Goal: Task Accomplishment & Management: Use online tool/utility

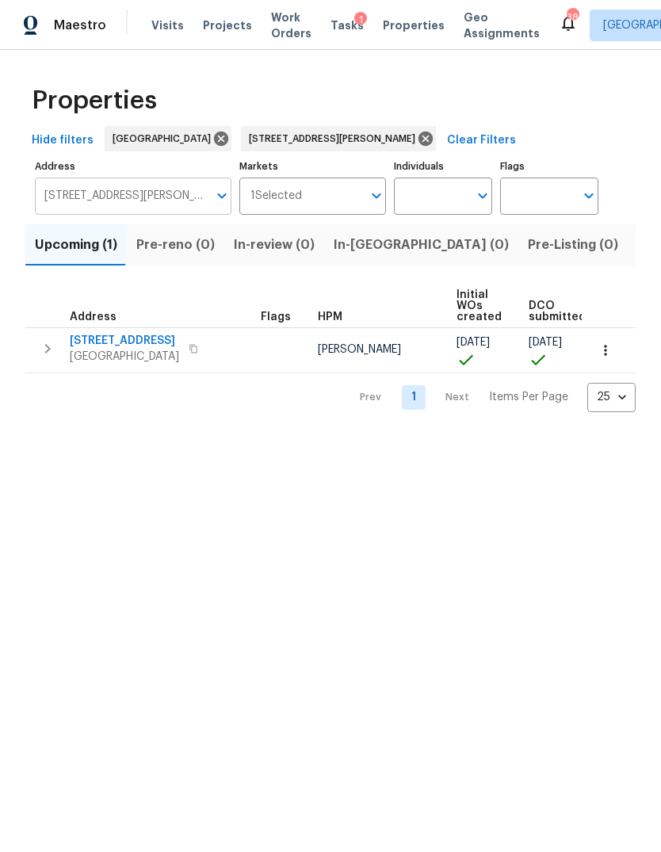
click at [164, 201] on input "[STREET_ADDRESS][PERSON_NAME]" at bounding box center [121, 195] width 173 height 37
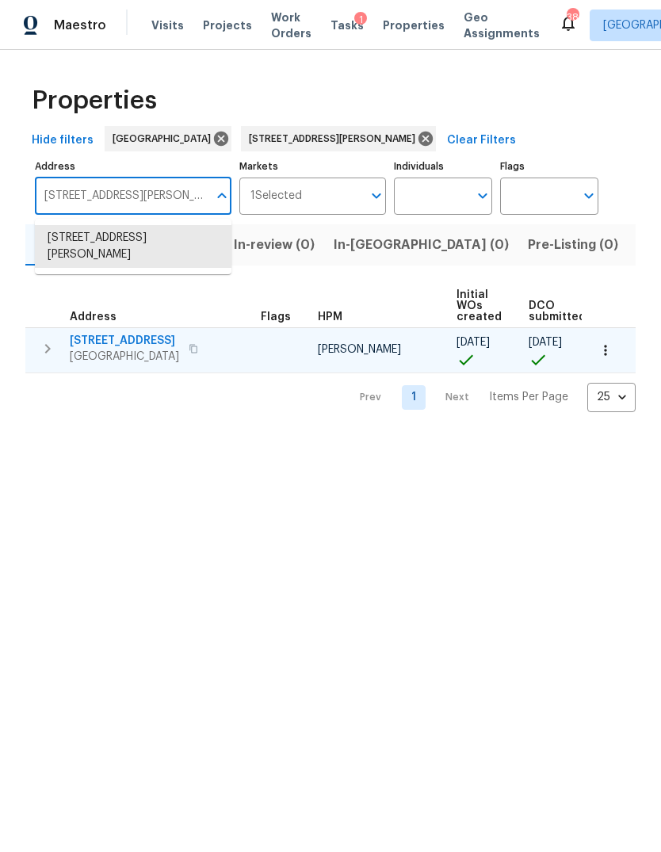
click at [59, 352] on button "button" at bounding box center [48, 349] width 32 height 32
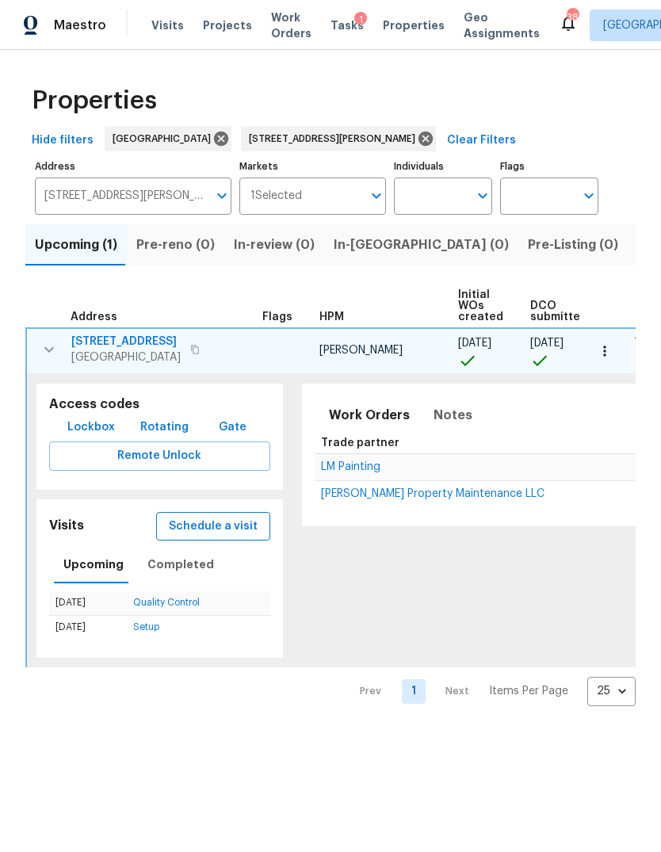
click at [218, 525] on span "Schedule a visit" at bounding box center [213, 527] width 89 height 20
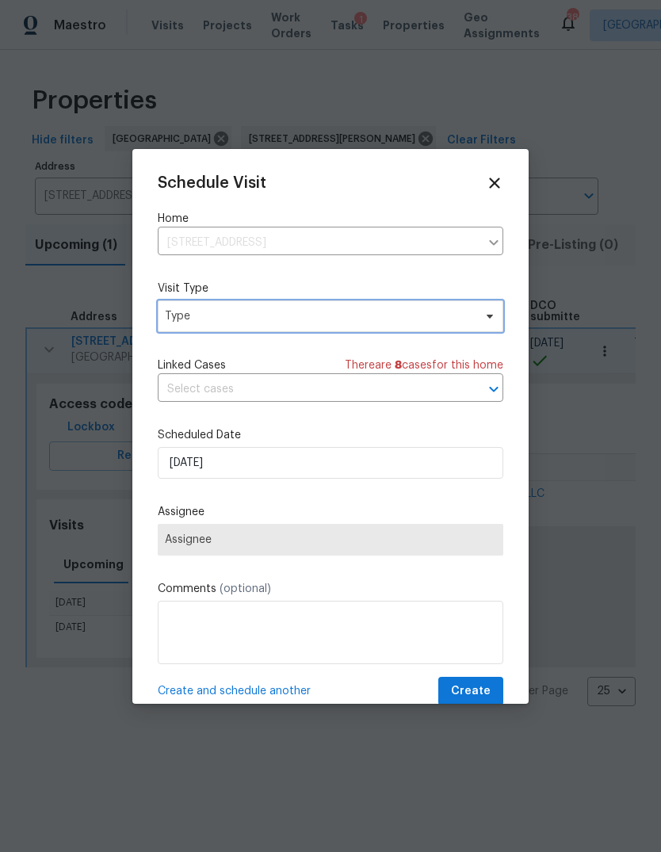
click at [324, 320] on span "Type" at bounding box center [319, 316] width 308 height 16
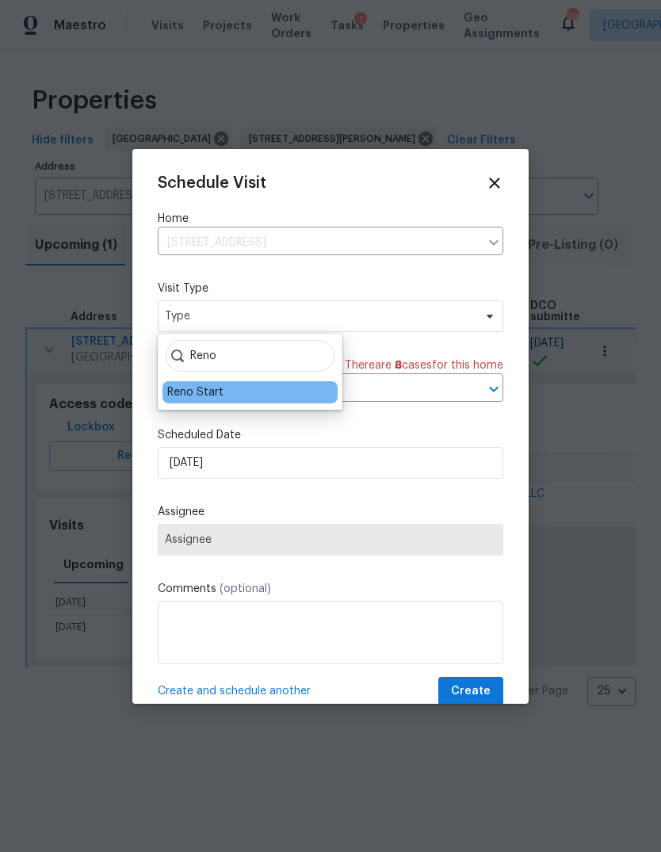
type input "Reno"
click at [212, 399] on div "Reno Start" at bounding box center [195, 392] width 56 height 16
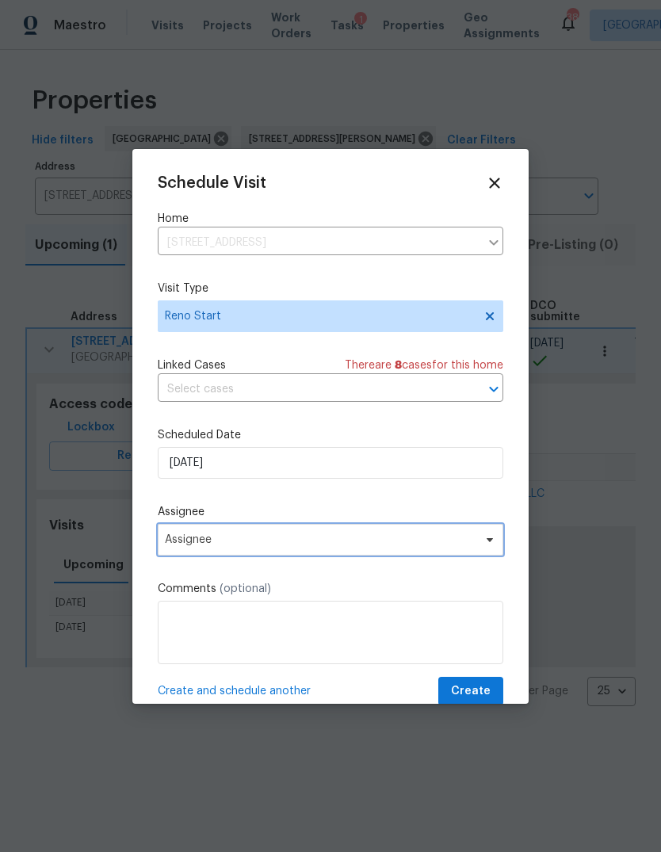
click at [245, 542] on span "Assignee" at bounding box center [320, 539] width 311 height 13
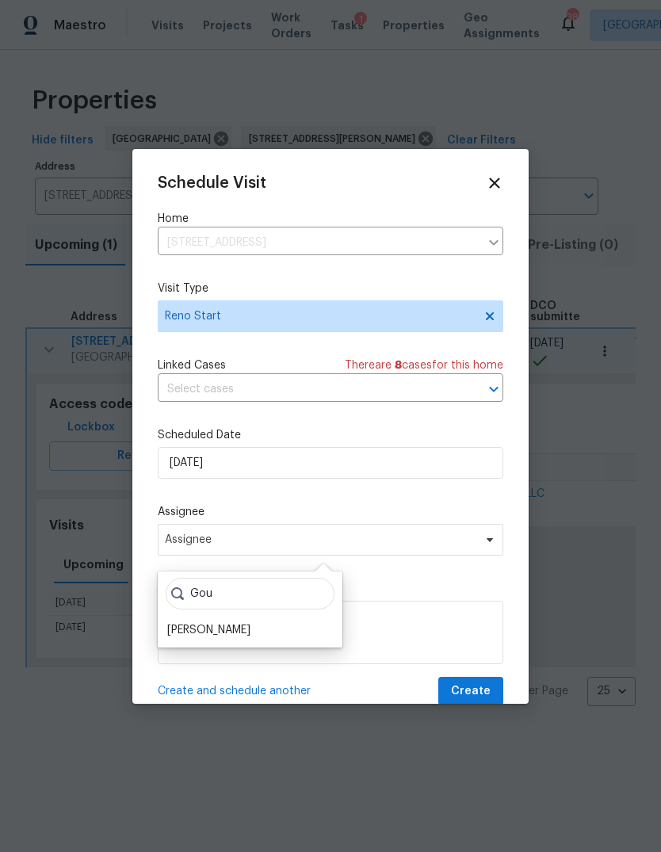
click at [226, 608] on input "Gou" at bounding box center [250, 594] width 169 height 32
type input "Gou"
click at [250, 626] on div "[PERSON_NAME]" at bounding box center [208, 630] width 83 height 16
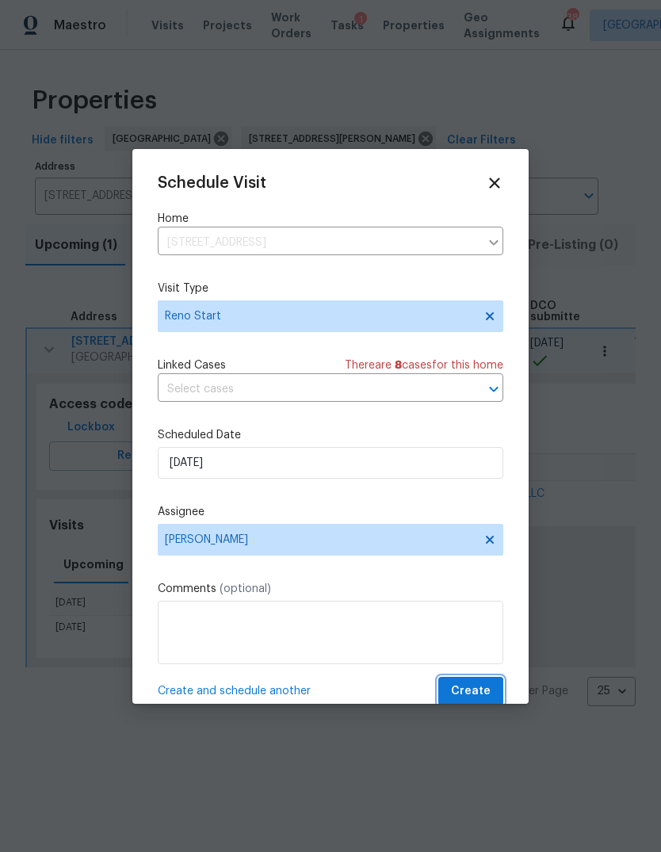
click at [478, 699] on span "Create" at bounding box center [471, 691] width 40 height 20
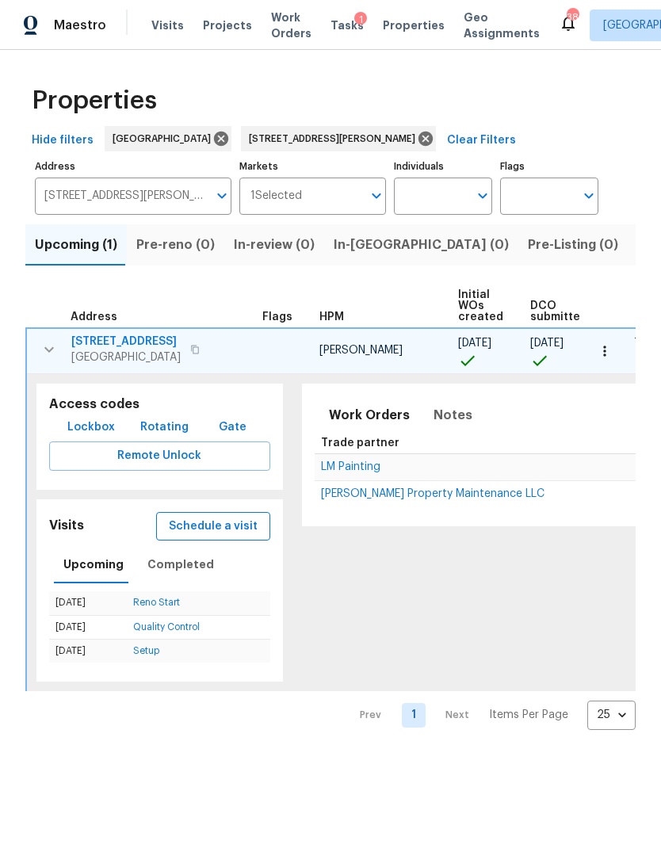
click at [216, 526] on span "Schedule a visit" at bounding box center [213, 527] width 89 height 20
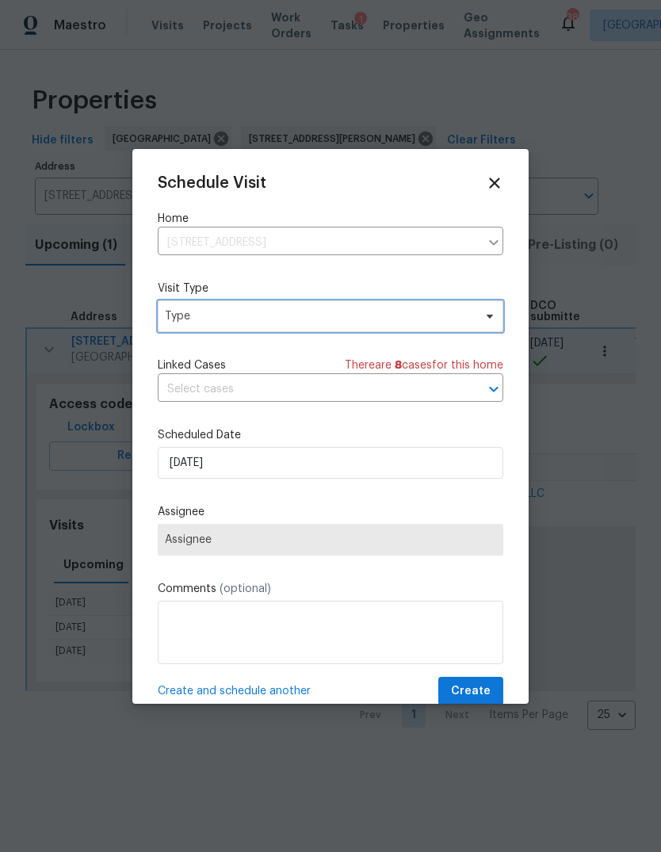
click at [273, 316] on span "Type" at bounding box center [319, 316] width 308 height 16
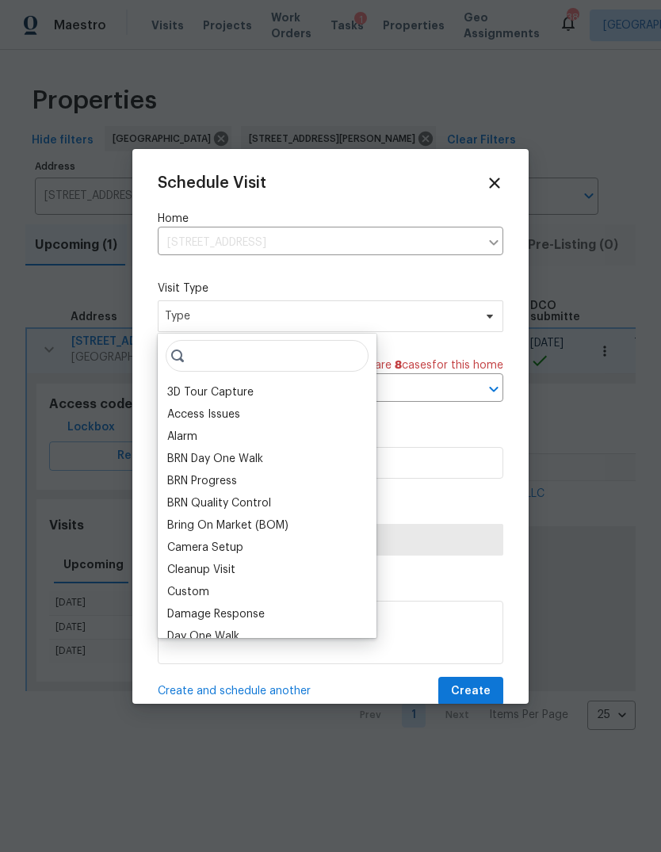
click at [265, 161] on div "Schedule Visit Home [STREET_ADDRESS] ​ Visit Type Type Linked Cases There are 8…" at bounding box center [330, 426] width 396 height 555
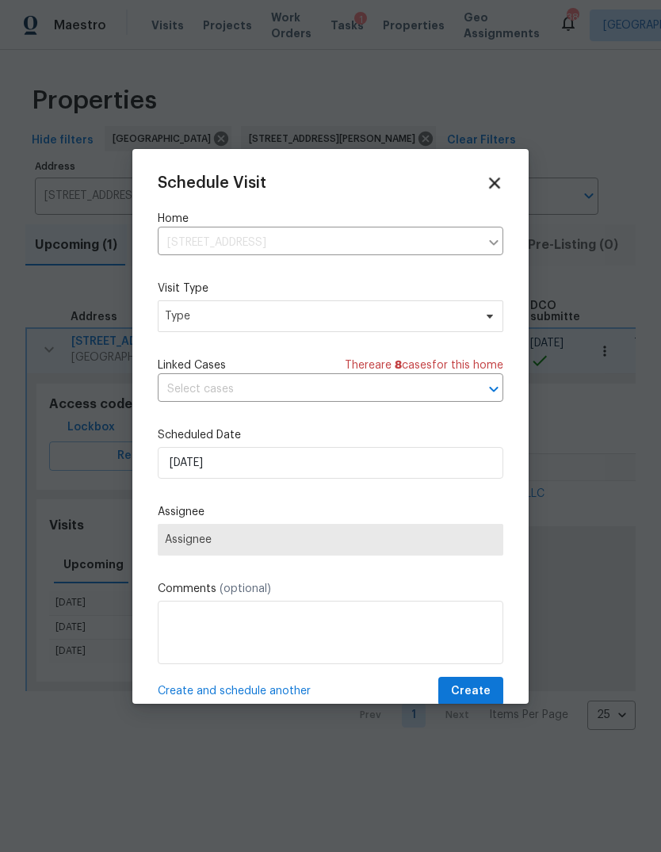
click at [491, 181] on icon at bounding box center [494, 183] width 18 height 18
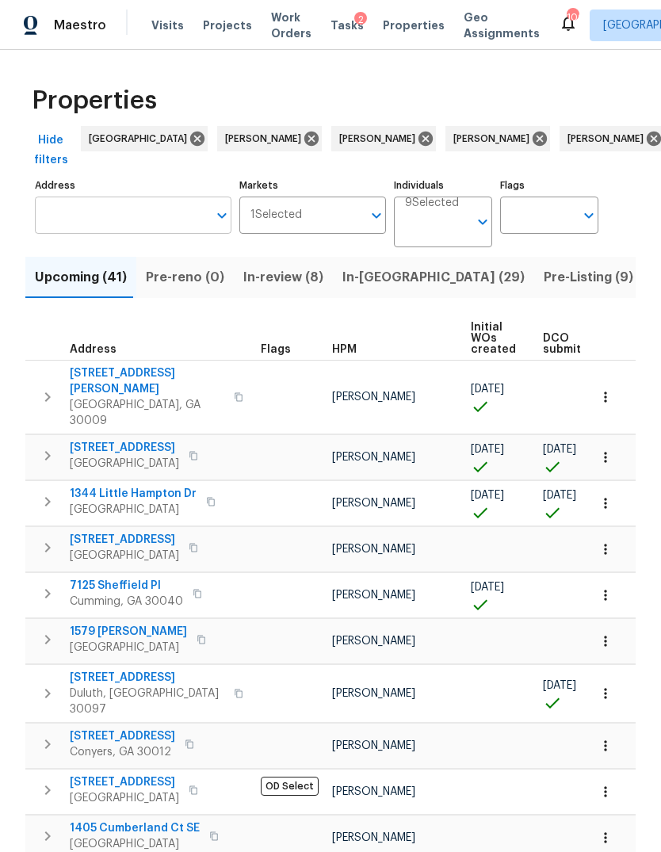
click at [129, 214] on input "Address" at bounding box center [121, 214] width 173 height 37
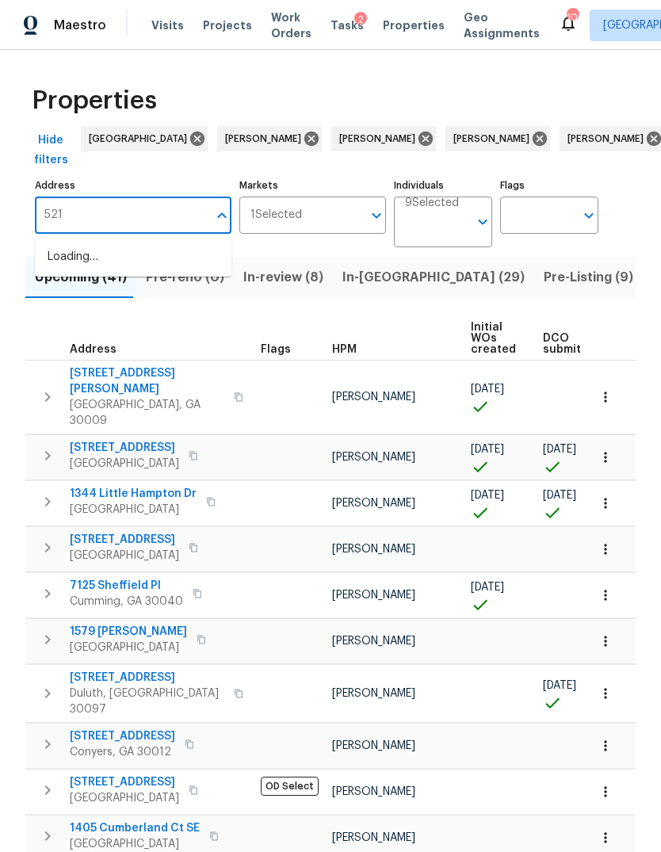
type input "5216"
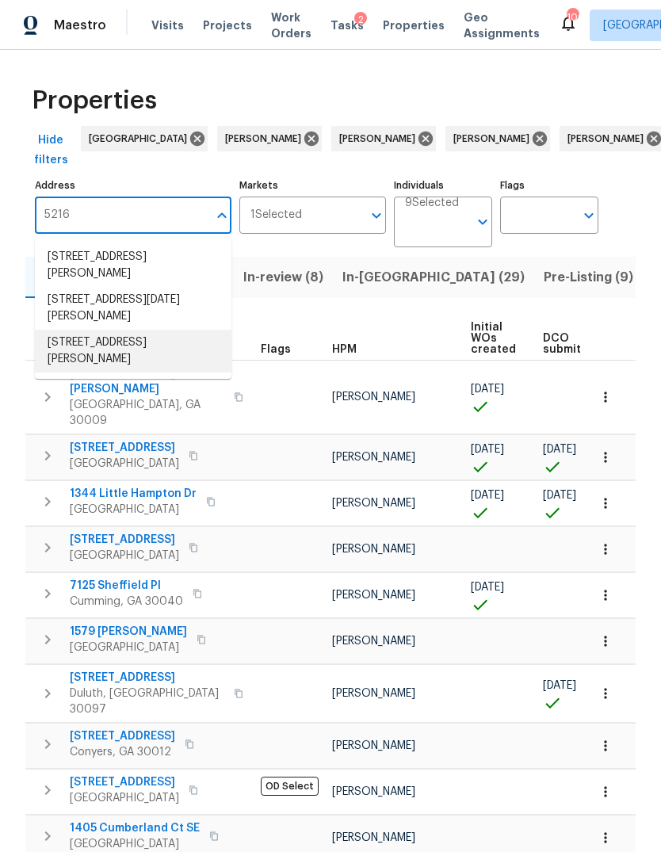
click at [134, 358] on li "5216 Sweet Air Ln Stone Mountain GA 30088" at bounding box center [133, 351] width 196 height 43
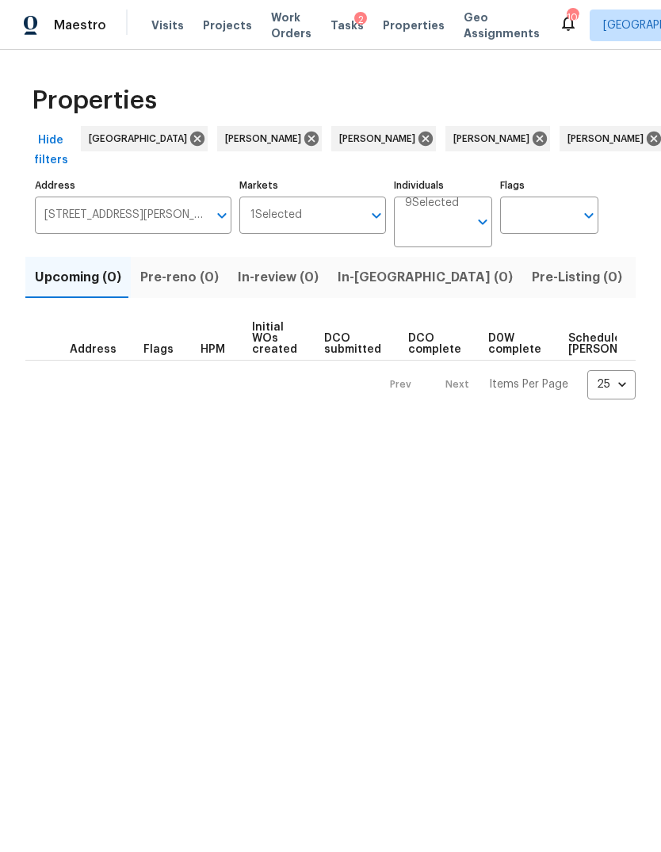
click at [641, 277] on span "Listed (1)" at bounding box center [669, 277] width 57 height 22
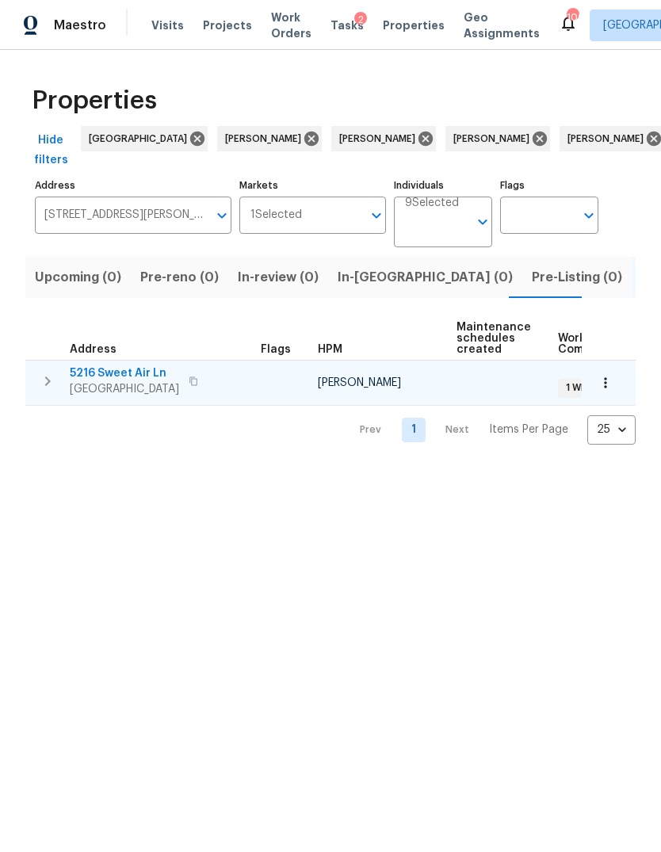
click at [38, 381] on icon "button" at bounding box center [47, 381] width 19 height 19
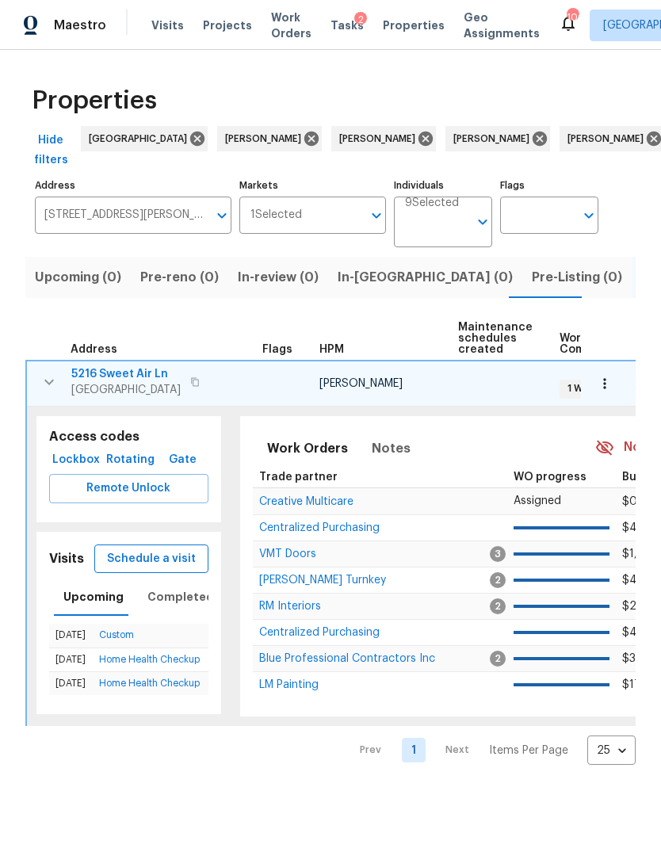
click at [170, 552] on span "Schedule a visit" at bounding box center [151, 559] width 89 height 20
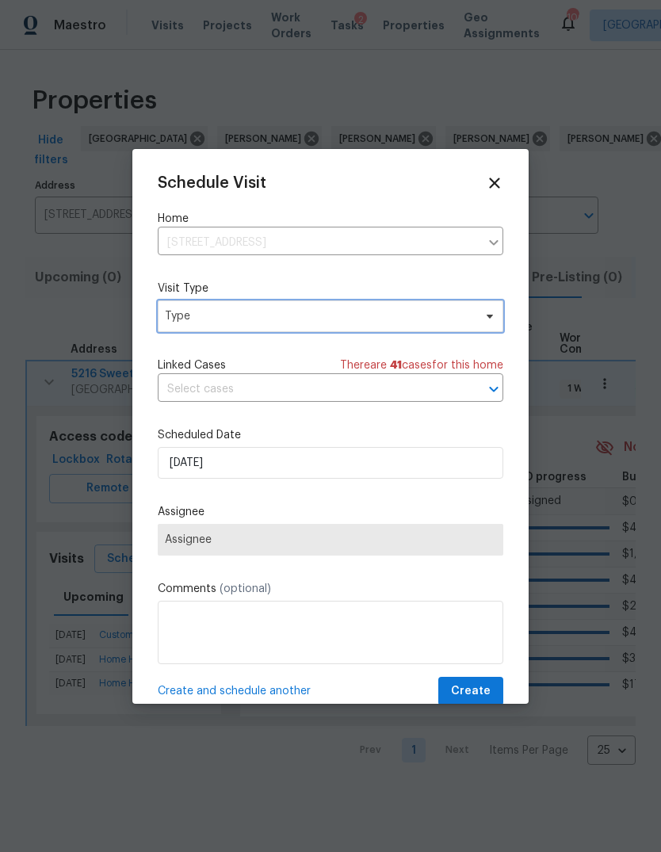
click at [344, 318] on span "Type" at bounding box center [319, 316] width 308 height 16
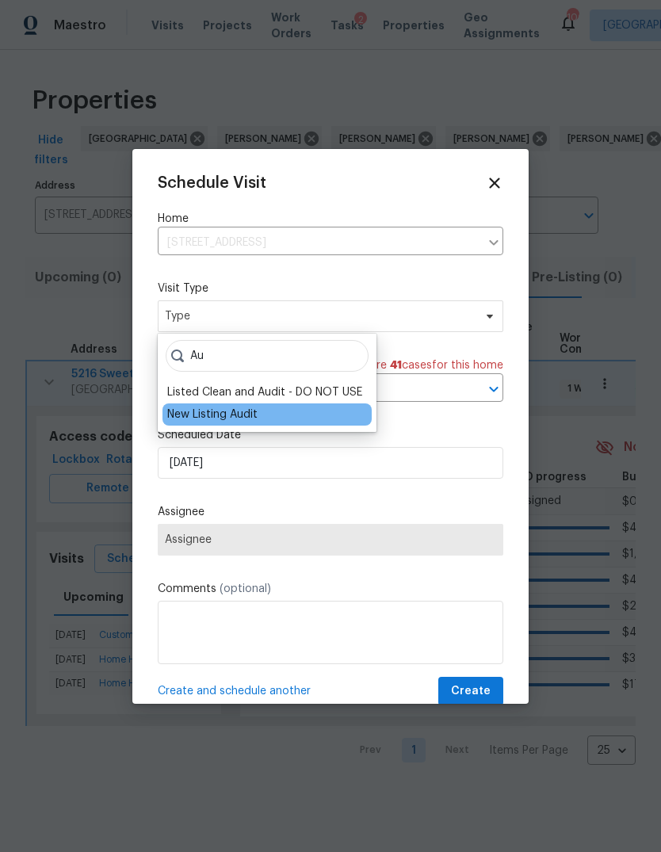
type input "Au"
click at [238, 415] on div "New Listing Audit" at bounding box center [212, 414] width 90 height 16
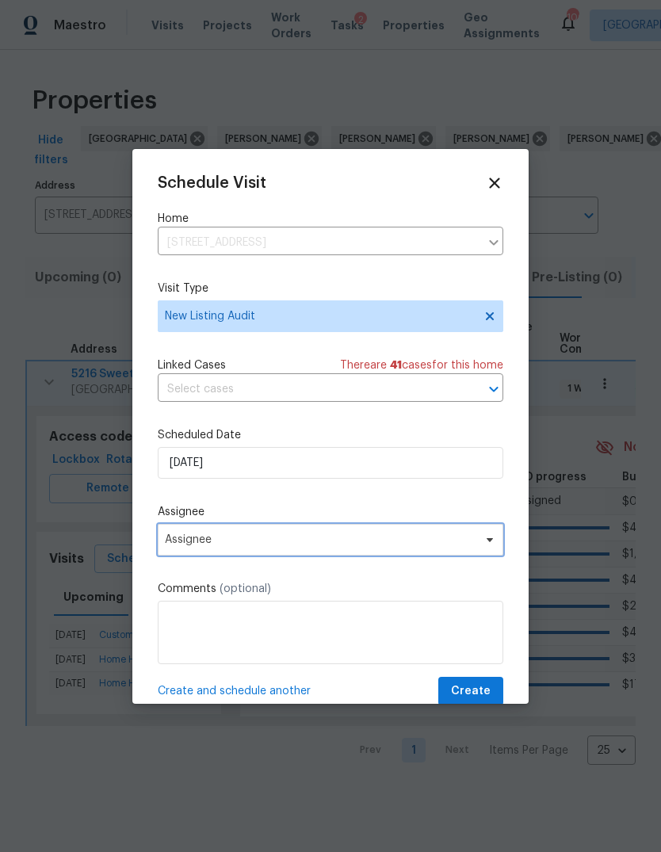
click at [259, 551] on span "Assignee" at bounding box center [330, 540] width 345 height 32
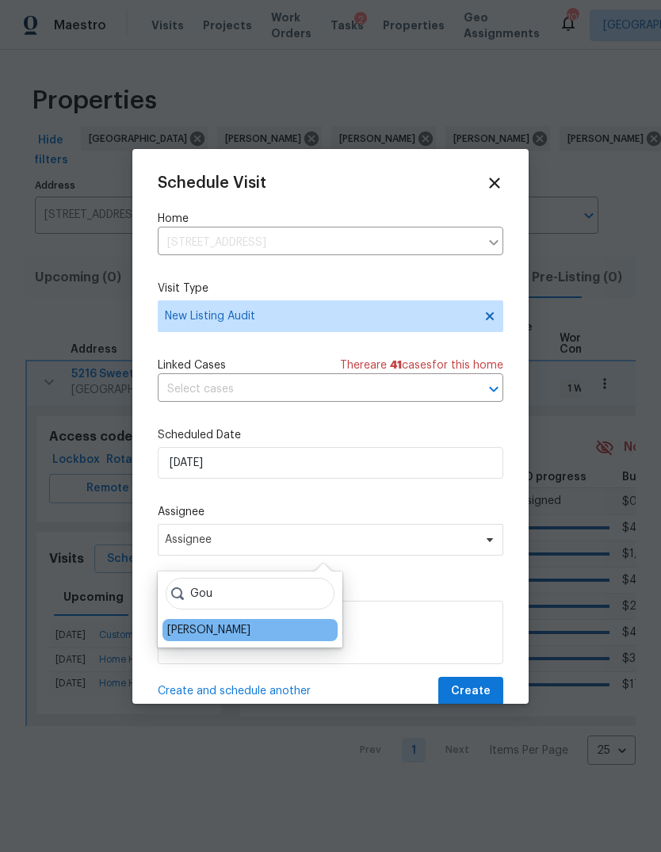
type input "Gou"
click at [250, 628] on div "[PERSON_NAME]" at bounding box center [208, 630] width 83 height 16
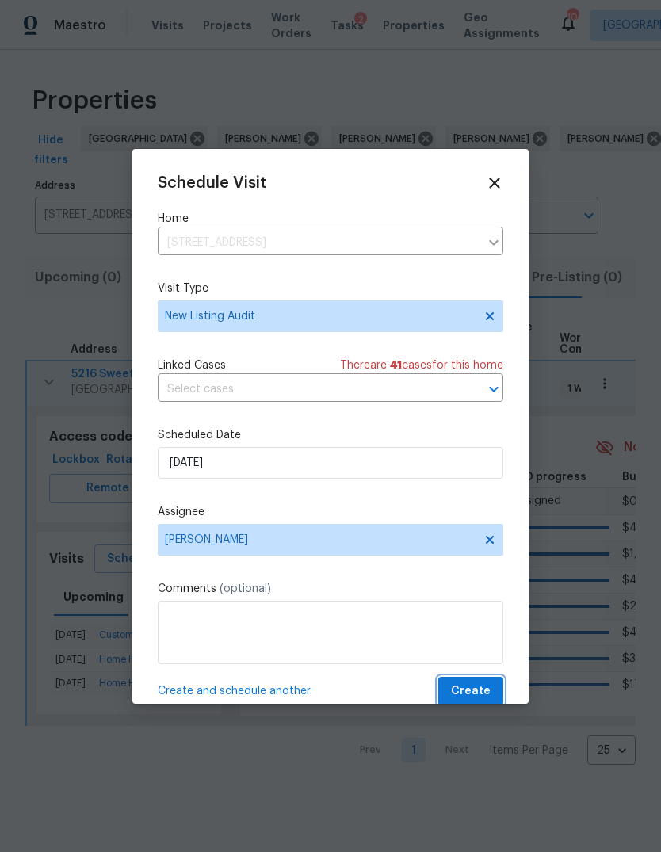
click at [472, 694] on span "Create" at bounding box center [471, 691] width 40 height 20
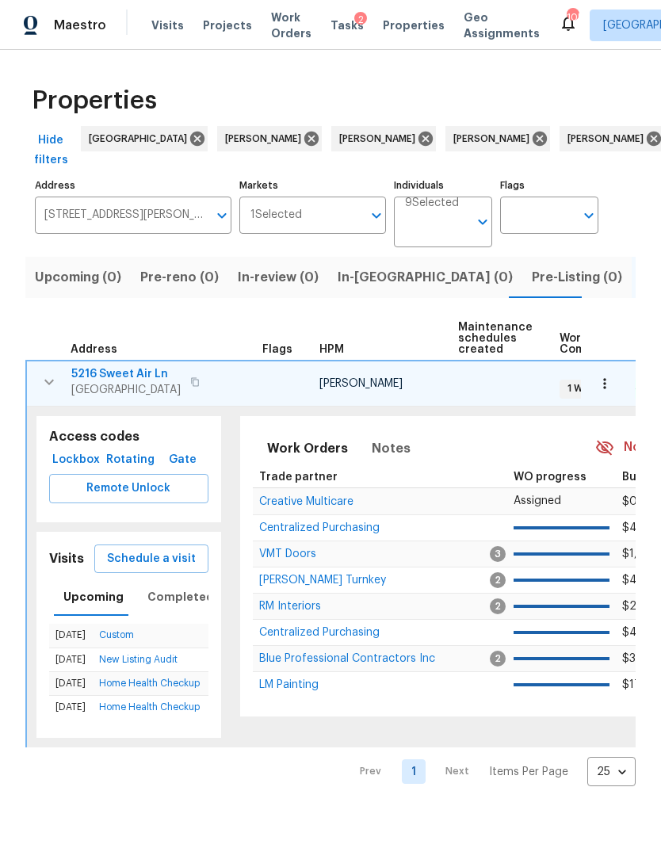
click at [602, 385] on icon "button" at bounding box center [605, 384] width 16 height 16
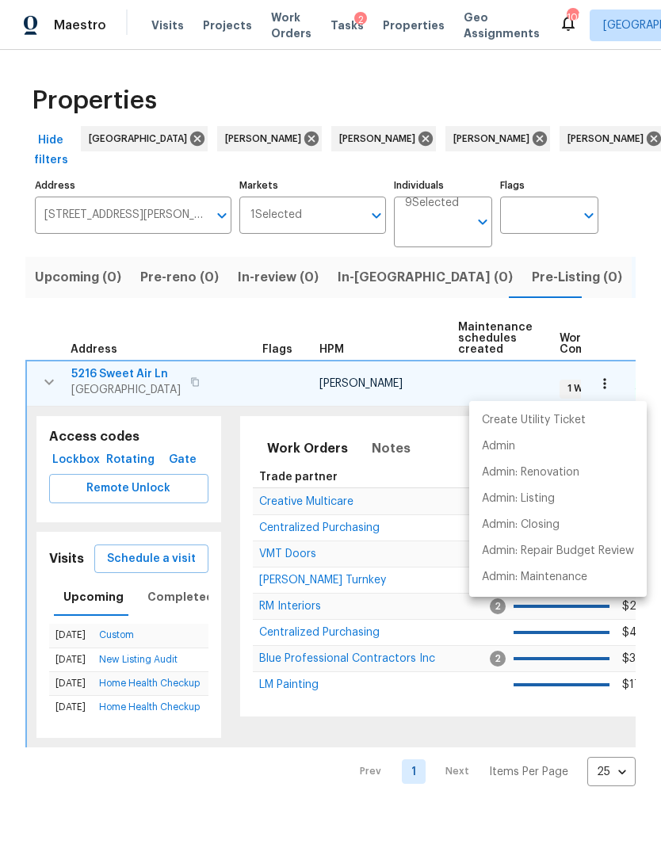
click at [173, 598] on div at bounding box center [330, 426] width 661 height 852
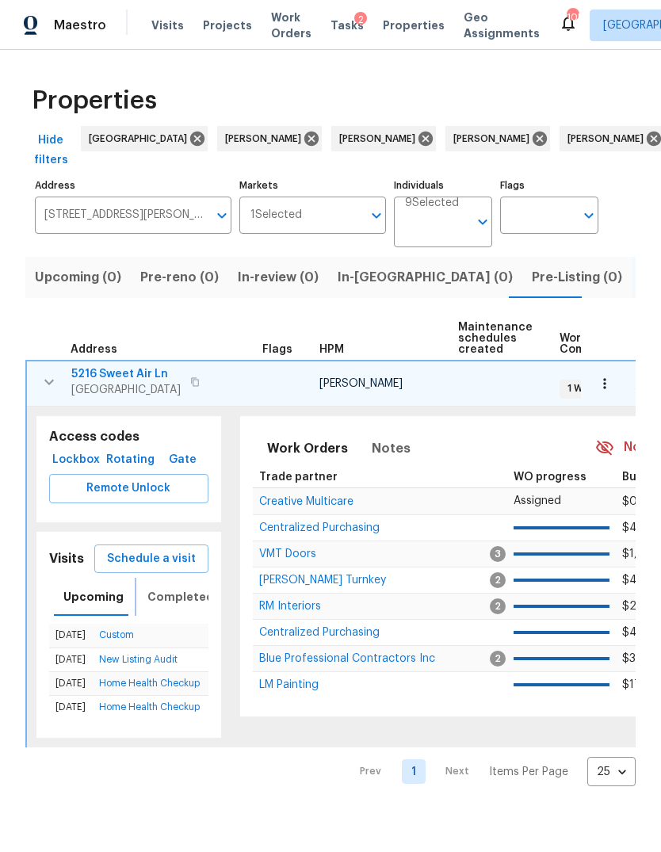
click at [185, 600] on span "Completed" at bounding box center [180, 597] width 67 height 20
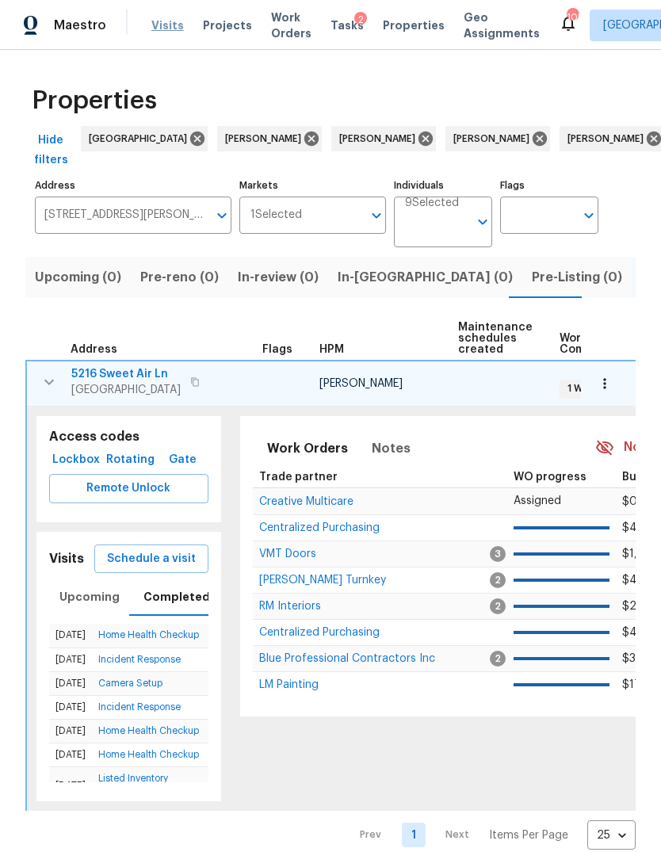
click at [169, 26] on span "Visits" at bounding box center [167, 25] width 32 height 16
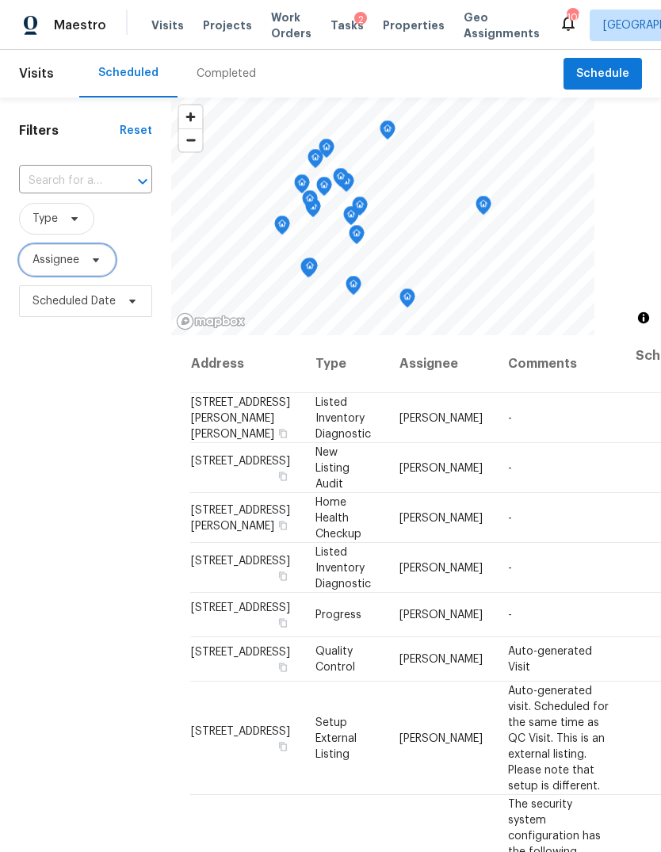
click at [101, 258] on icon at bounding box center [96, 260] width 13 height 13
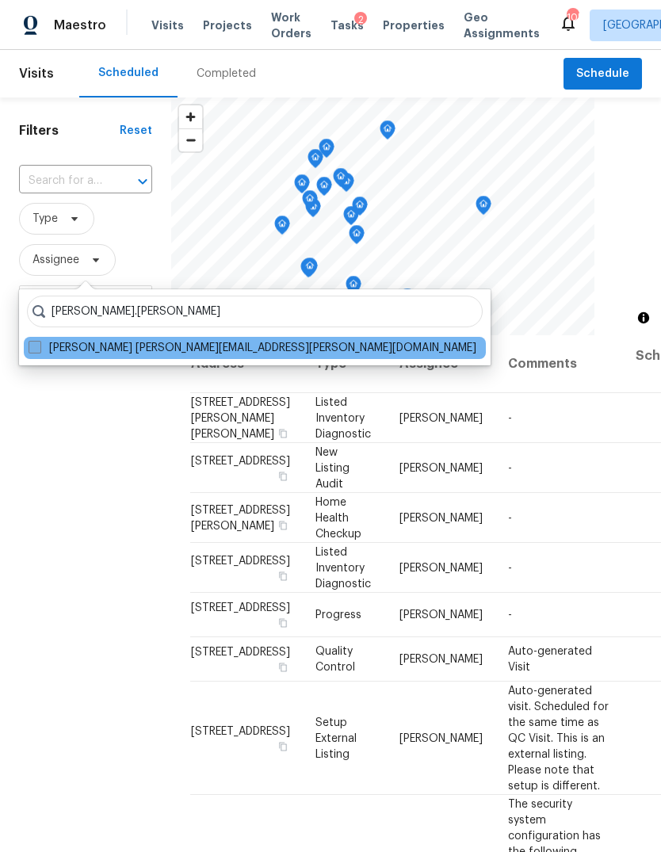
type input "Juan.lozano"
click at [38, 342] on span at bounding box center [35, 347] width 13 height 13
click at [38, 342] on input "Juan Lozano juan.lozano@opendoor.com" at bounding box center [34, 345] width 10 height 10
checkbox input "true"
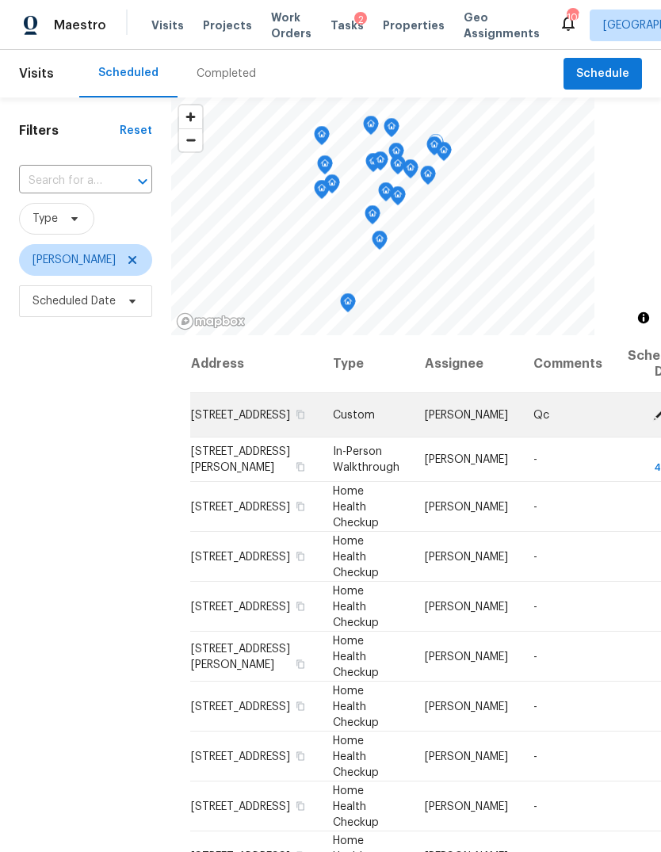
click at [333, 421] on span "Custom" at bounding box center [354, 415] width 42 height 11
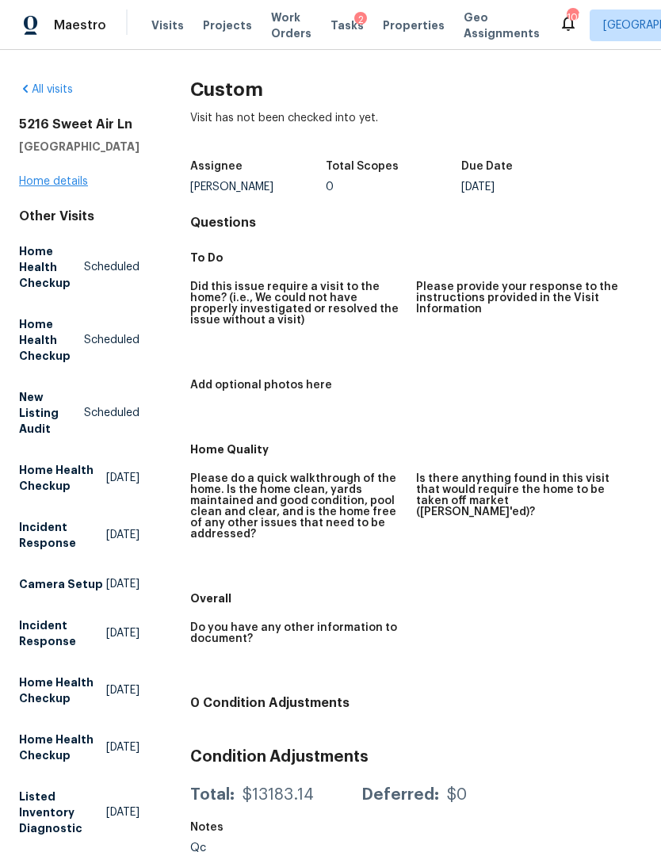
click at [74, 187] on link "Home details" at bounding box center [53, 181] width 69 height 11
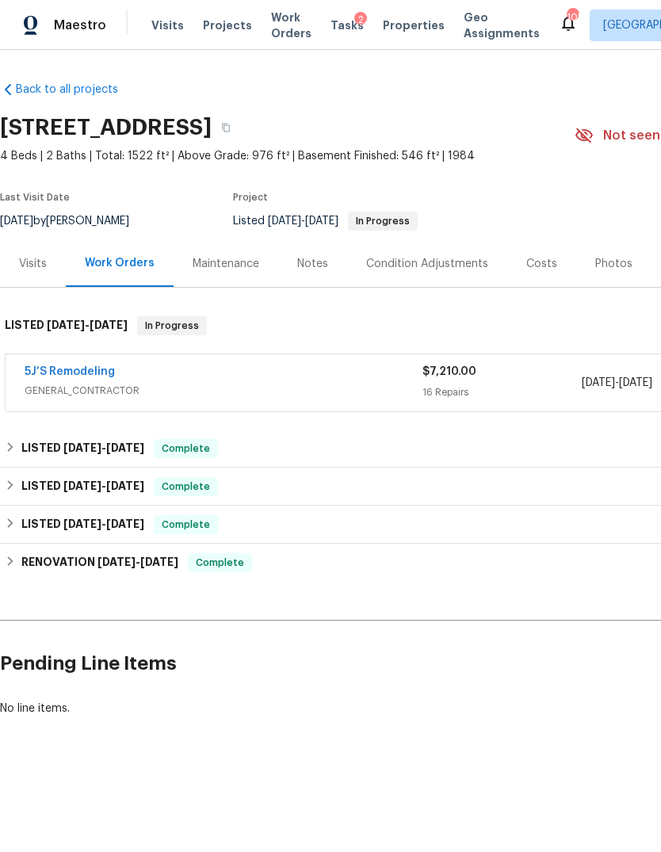
click at [36, 265] on div "Visits" at bounding box center [33, 264] width 28 height 16
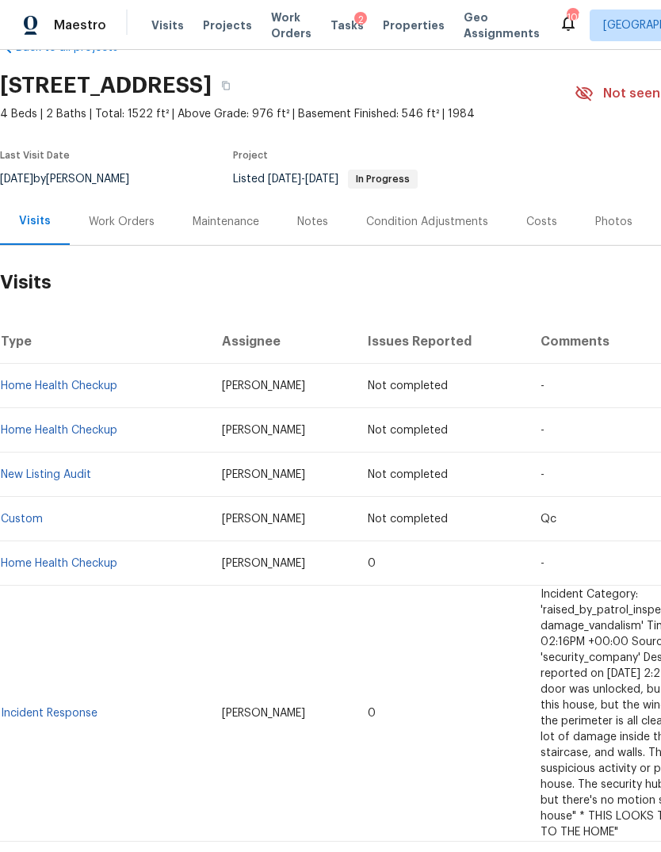
scroll to position [42, 0]
click at [138, 219] on div "Work Orders" at bounding box center [122, 222] width 66 height 16
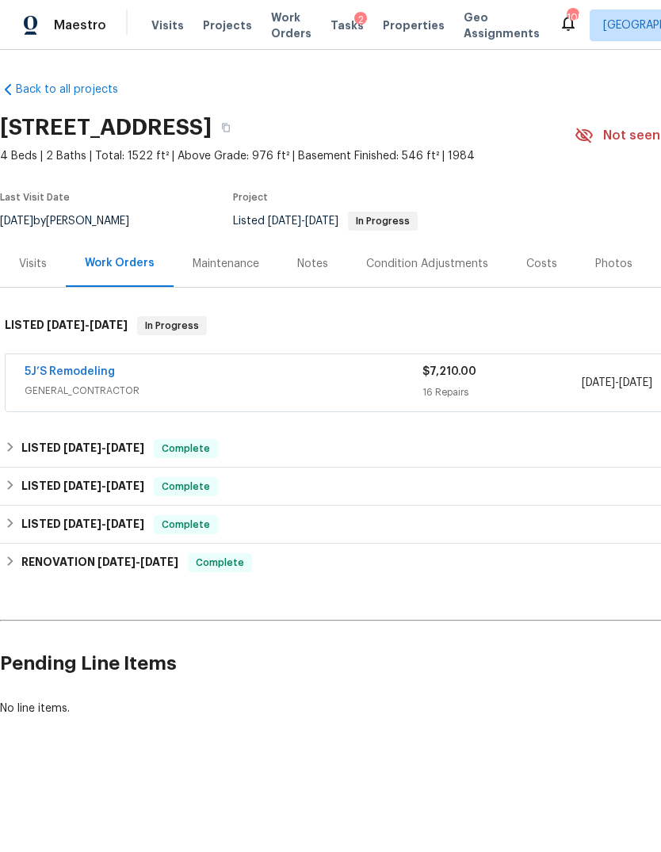
click at [314, 389] on span "GENERAL_CONTRACTOR" at bounding box center [224, 391] width 398 height 16
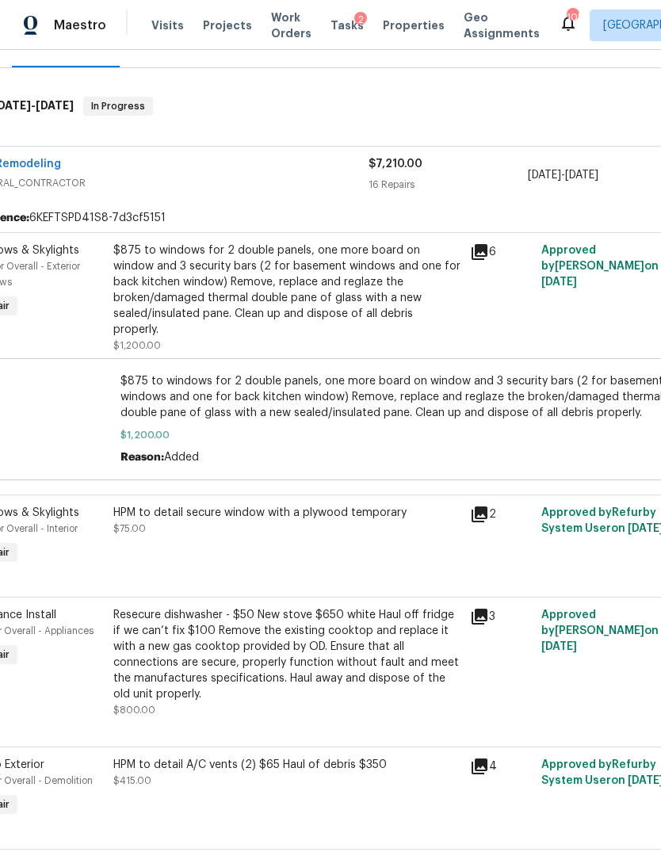
scroll to position [219, 53]
click at [478, 253] on icon at bounding box center [480, 252] width 16 height 16
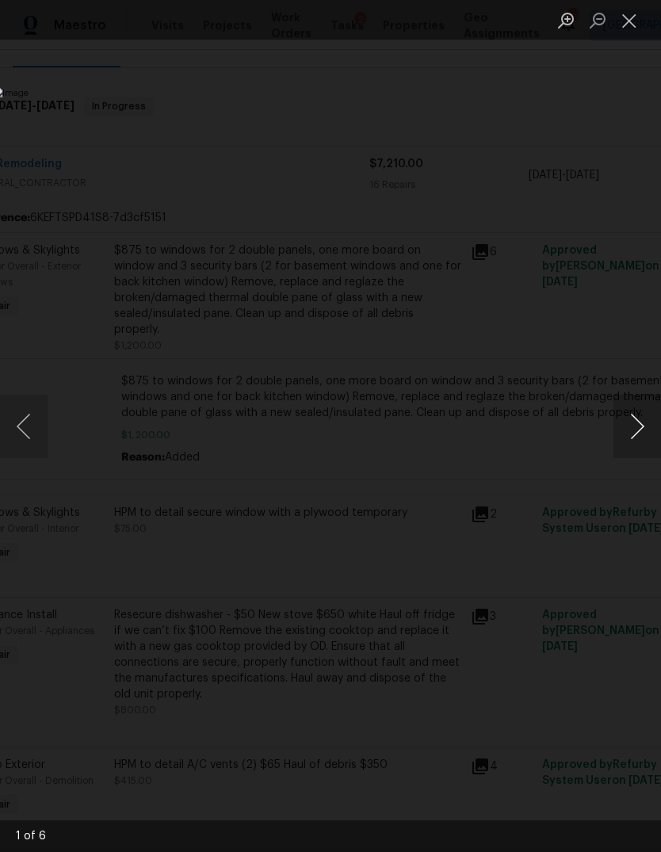
click at [641, 418] on button "Next image" at bounding box center [637, 426] width 48 height 63
click at [640, 409] on button "Next image" at bounding box center [637, 426] width 48 height 63
click at [639, 402] on button "Next image" at bounding box center [637, 426] width 48 height 63
click at [639, 406] on button "Next image" at bounding box center [637, 426] width 48 height 63
click at [625, 32] on button "Close lightbox" at bounding box center [629, 20] width 32 height 28
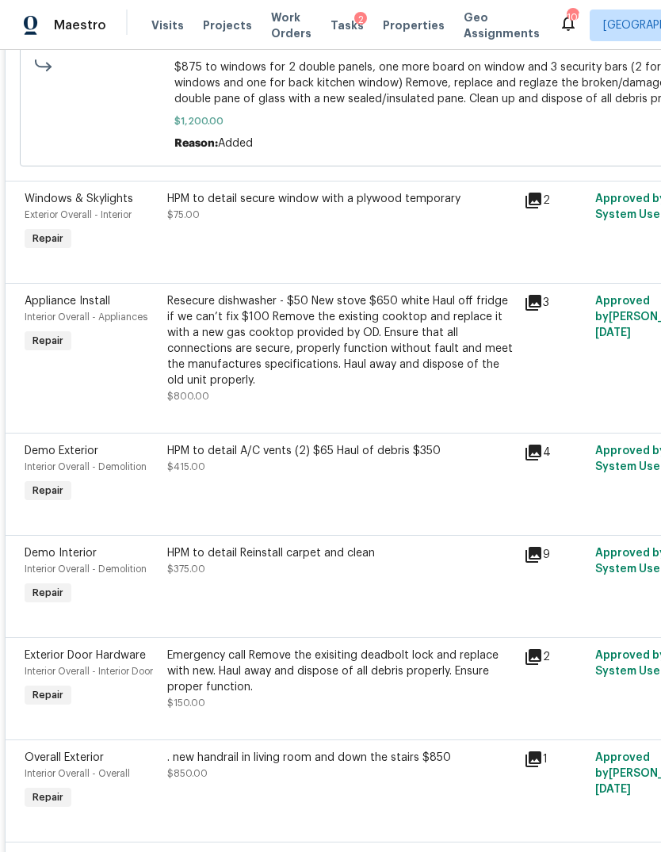
scroll to position [533, 0]
click at [533, 193] on icon at bounding box center [533, 201] width 16 height 16
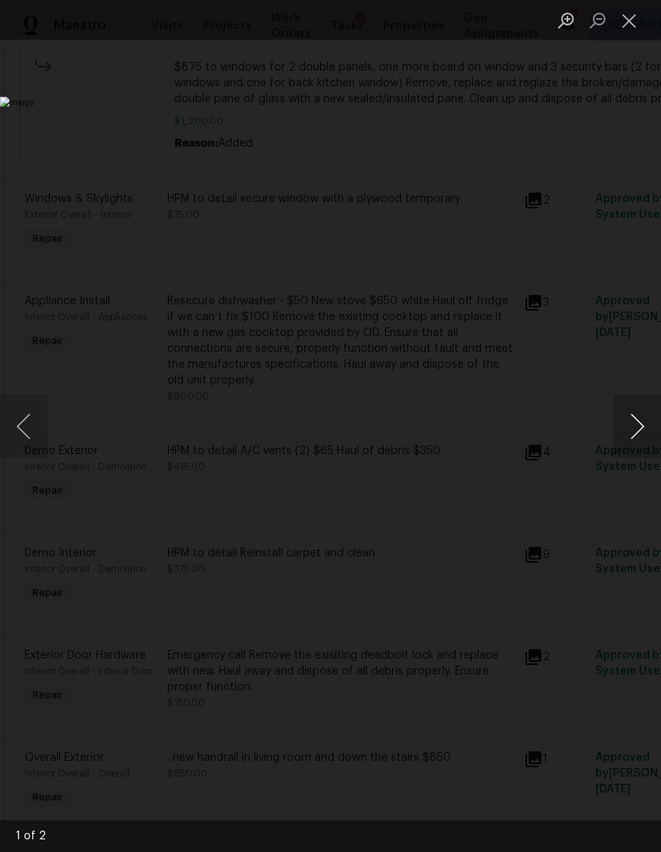
click at [634, 428] on button "Next image" at bounding box center [637, 426] width 48 height 63
click at [628, 422] on button "Next image" at bounding box center [637, 426] width 48 height 63
click at [623, 32] on button "Close lightbox" at bounding box center [629, 20] width 32 height 28
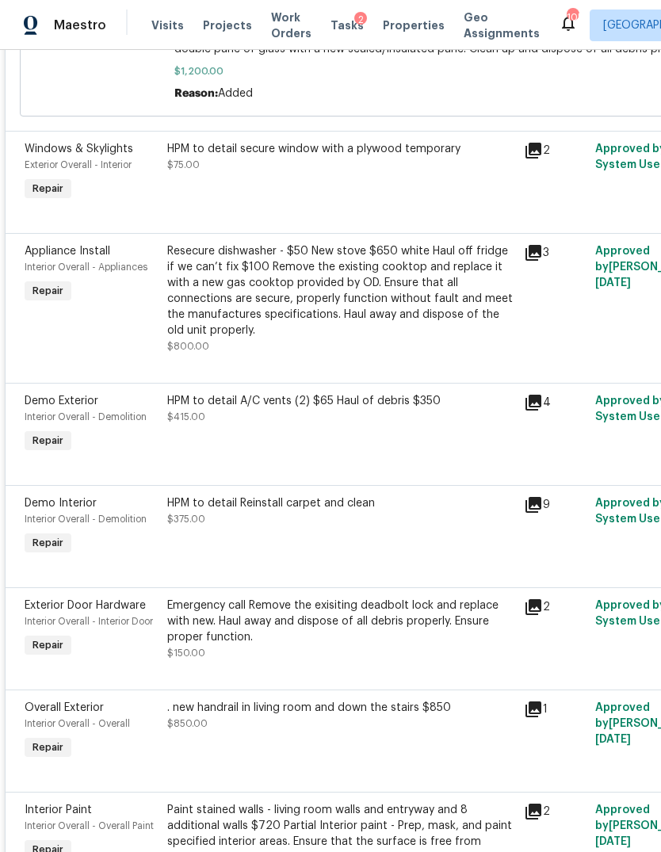
scroll to position [582, 0]
click at [531, 246] on icon at bounding box center [533, 254] width 16 height 16
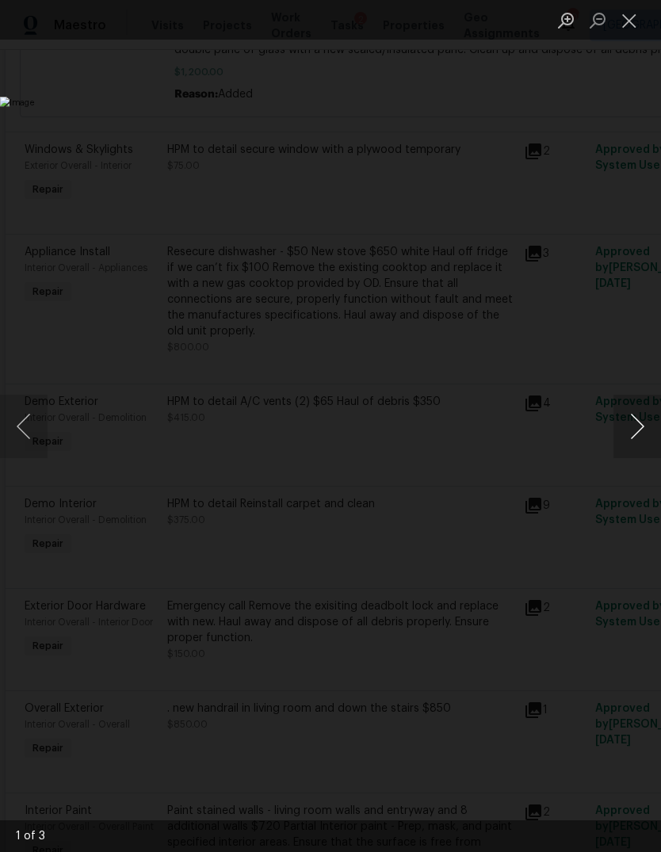
click at [642, 453] on button "Next image" at bounding box center [637, 426] width 48 height 63
click at [639, 454] on button "Next image" at bounding box center [637, 426] width 48 height 63
click at [640, 456] on button "Next image" at bounding box center [637, 426] width 48 height 63
click at [621, 32] on button "Close lightbox" at bounding box center [629, 20] width 32 height 28
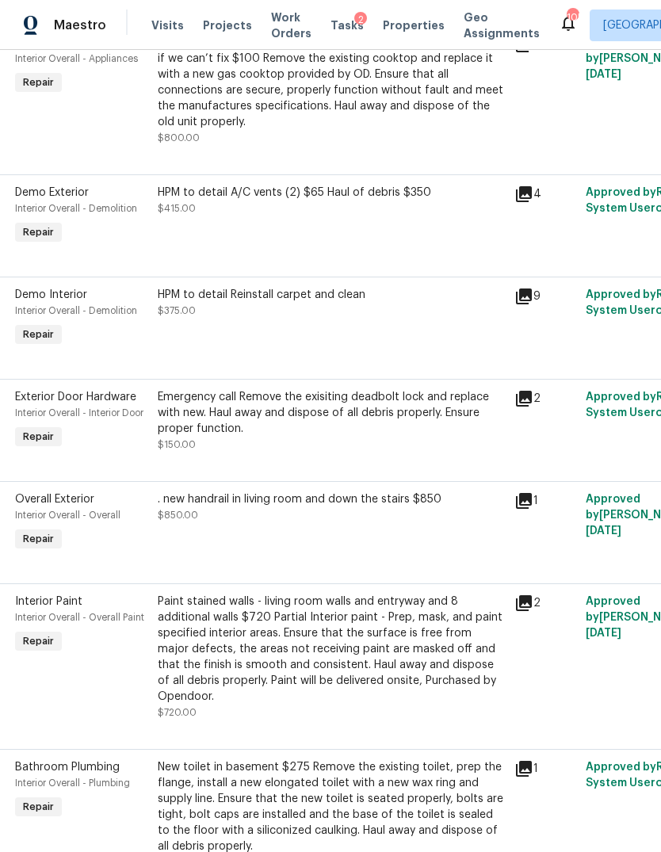
scroll to position [792, 9]
click at [522, 288] on icon at bounding box center [525, 296] width 16 height 16
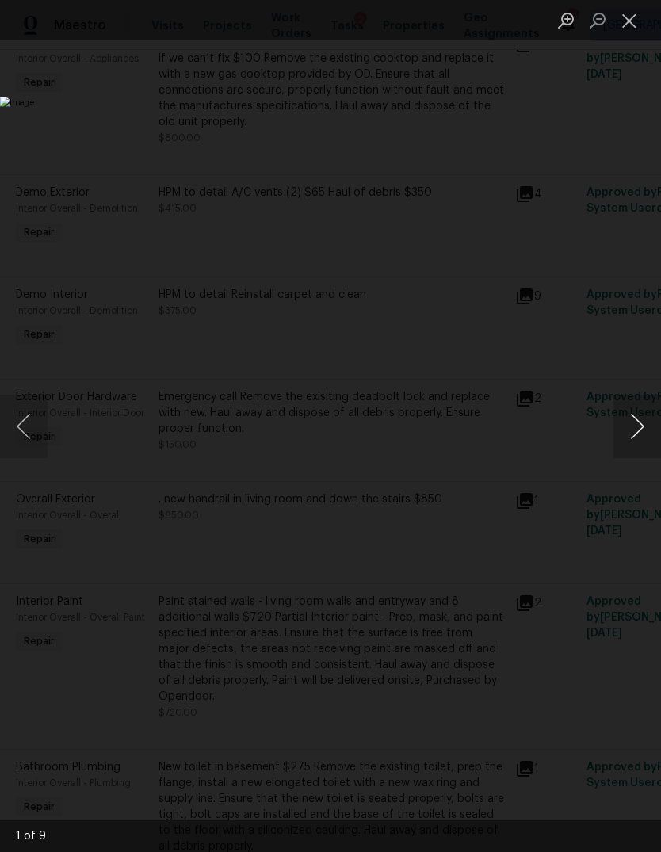
click at [628, 428] on button "Next image" at bounding box center [637, 426] width 48 height 63
click at [626, 431] on button "Next image" at bounding box center [637, 426] width 48 height 63
click at [623, 33] on button "Close lightbox" at bounding box center [629, 20] width 32 height 28
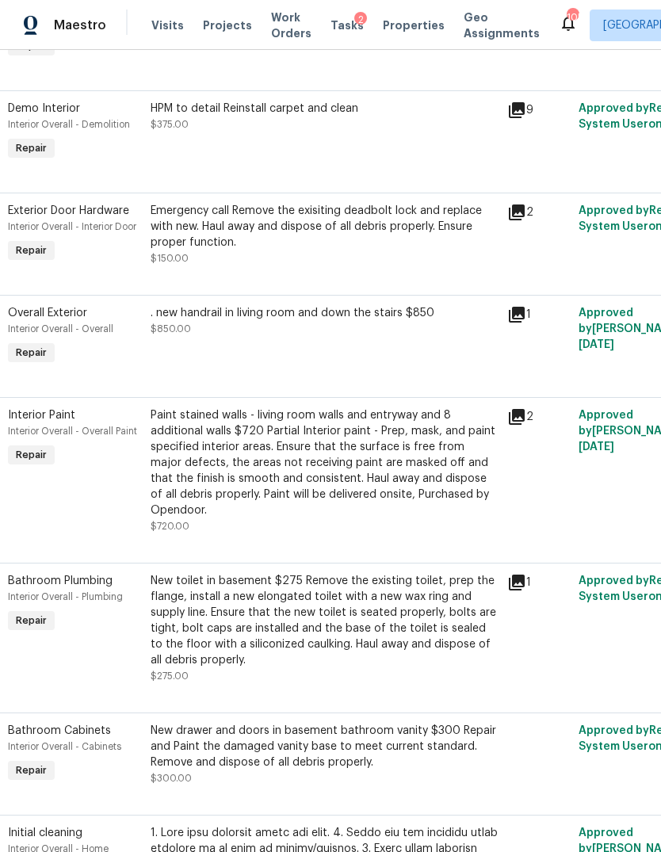
scroll to position [977, 17]
click at [515, 307] on icon at bounding box center [516, 315] width 19 height 19
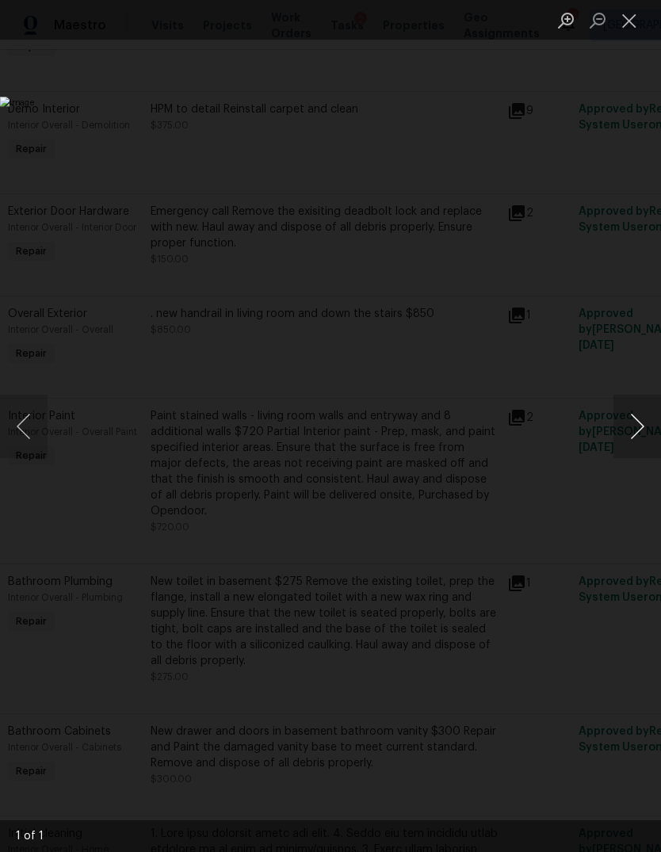
click at [637, 441] on button "Next image" at bounding box center [637, 426] width 48 height 63
click at [642, 437] on button "Next image" at bounding box center [637, 426] width 48 height 63
click at [631, 426] on button "Next image" at bounding box center [637, 426] width 48 height 63
click at [621, 33] on button "Close lightbox" at bounding box center [629, 20] width 32 height 28
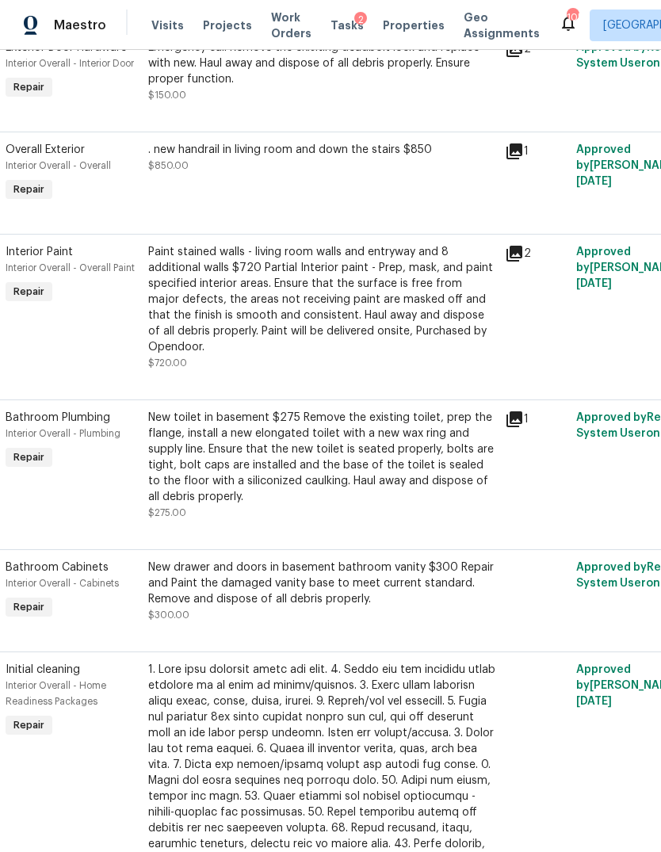
scroll to position [1141, 18]
click at [512, 246] on icon at bounding box center [515, 254] width 16 height 16
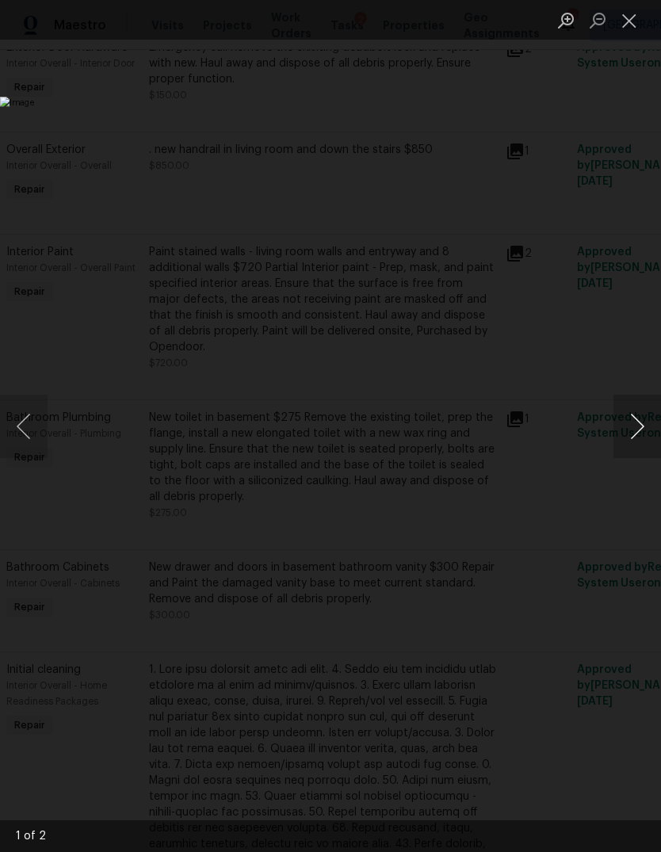
click at [626, 435] on button "Next image" at bounding box center [637, 426] width 48 height 63
click at [613, 32] on button "Close lightbox" at bounding box center [629, 20] width 32 height 28
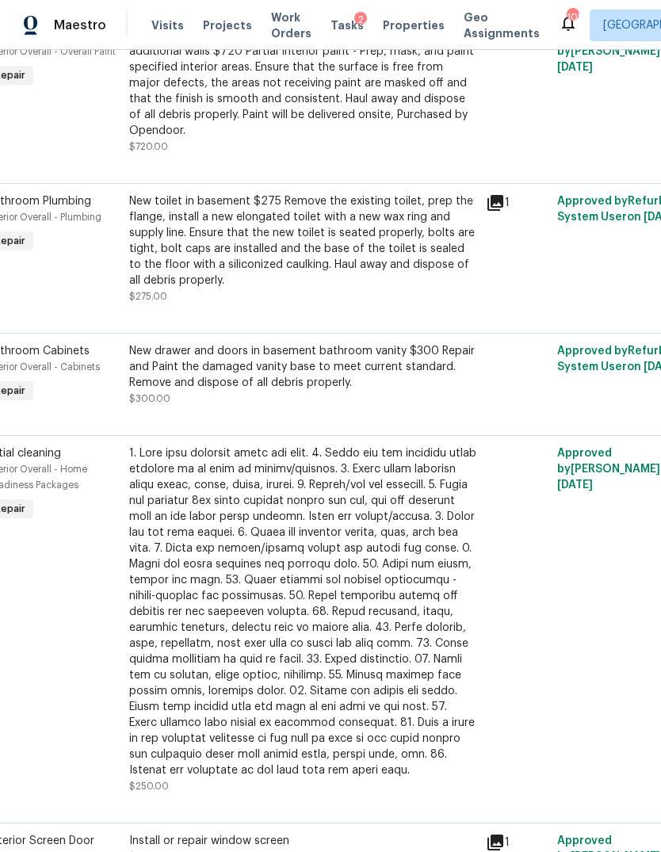
scroll to position [1356, 37]
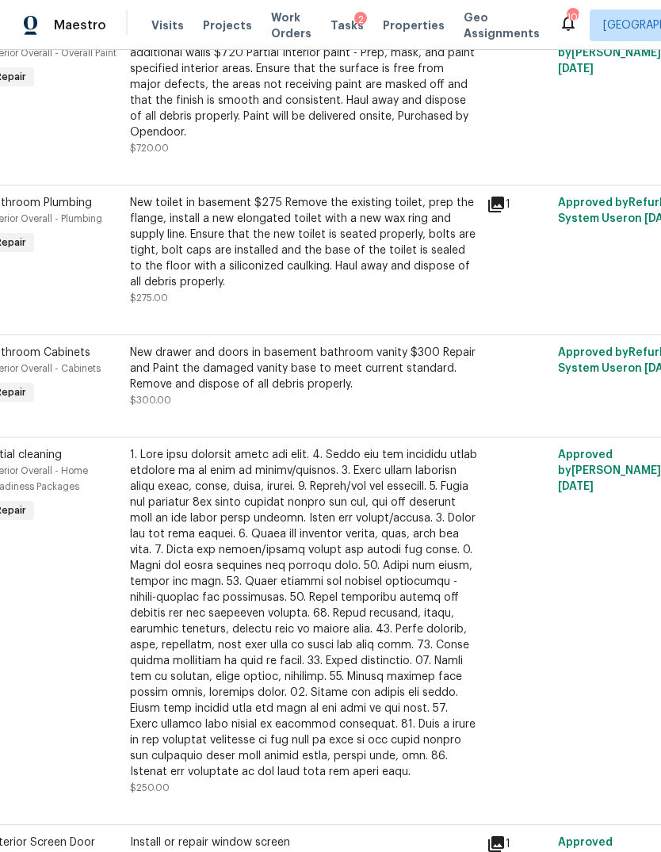
click at [502, 197] on icon at bounding box center [496, 204] width 16 height 16
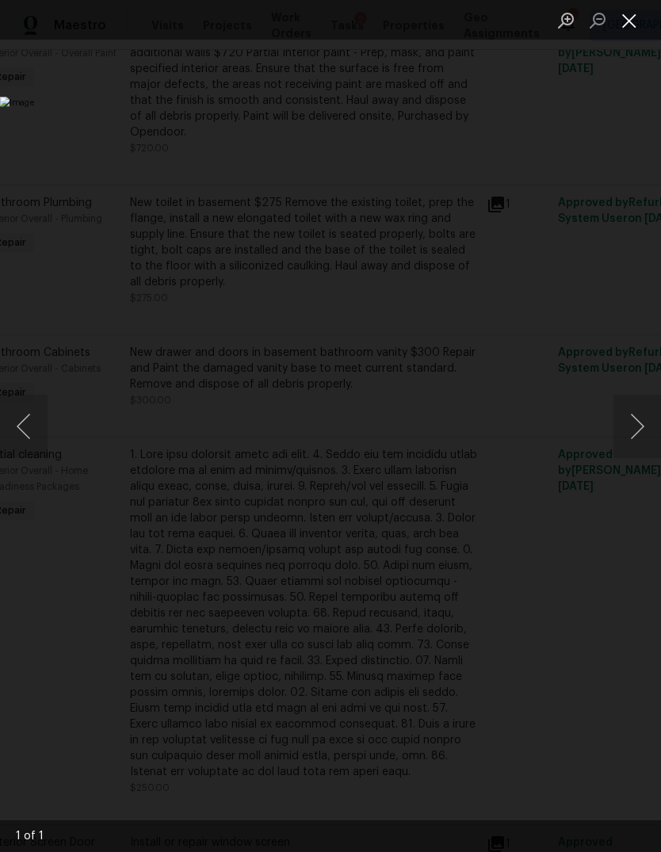
click at [626, 32] on button "Close lightbox" at bounding box center [629, 20] width 32 height 28
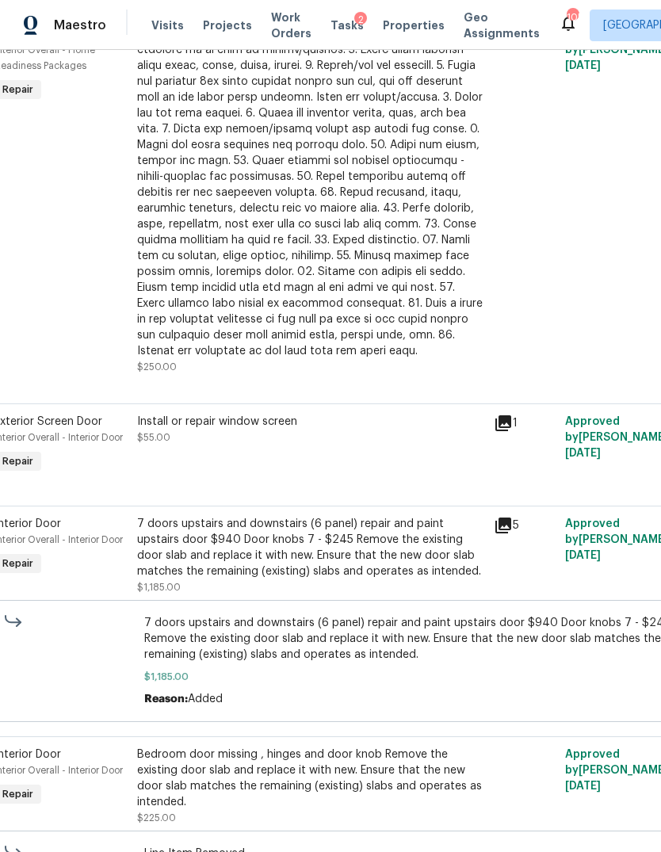
scroll to position [1776, 29]
click at [509, 424] on icon at bounding box center [503, 423] width 19 height 19
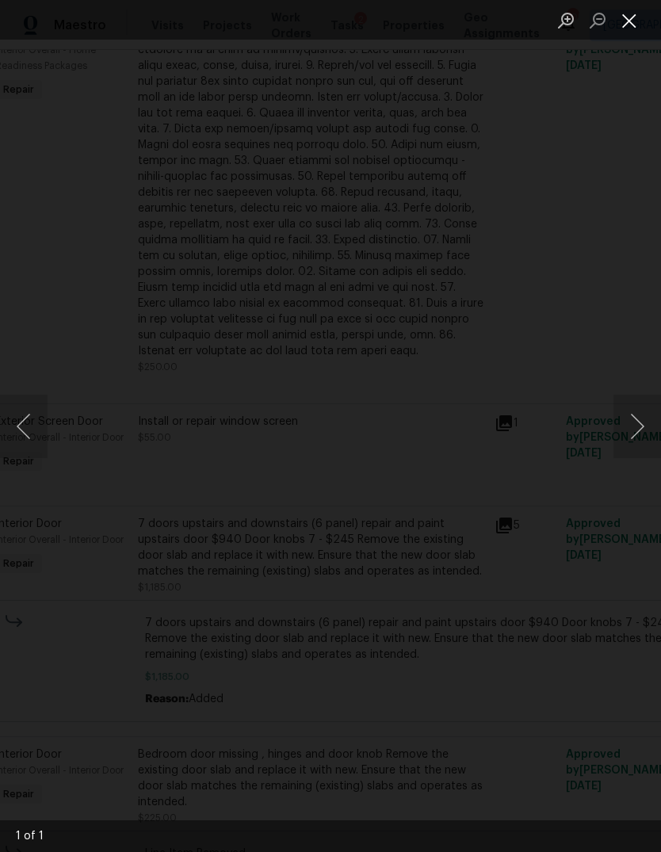
click at [622, 32] on button "Close lightbox" at bounding box center [629, 20] width 32 height 28
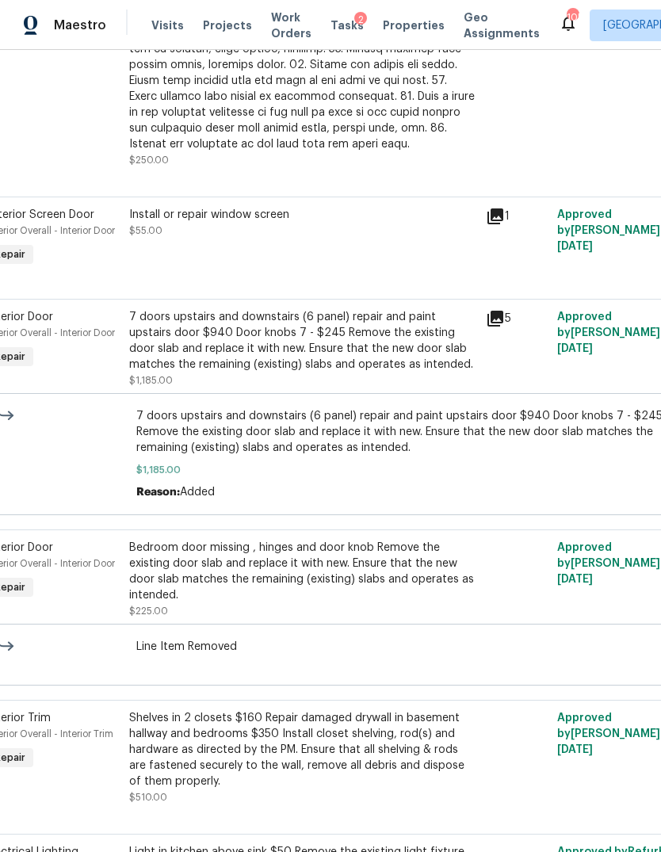
scroll to position [1986, 38]
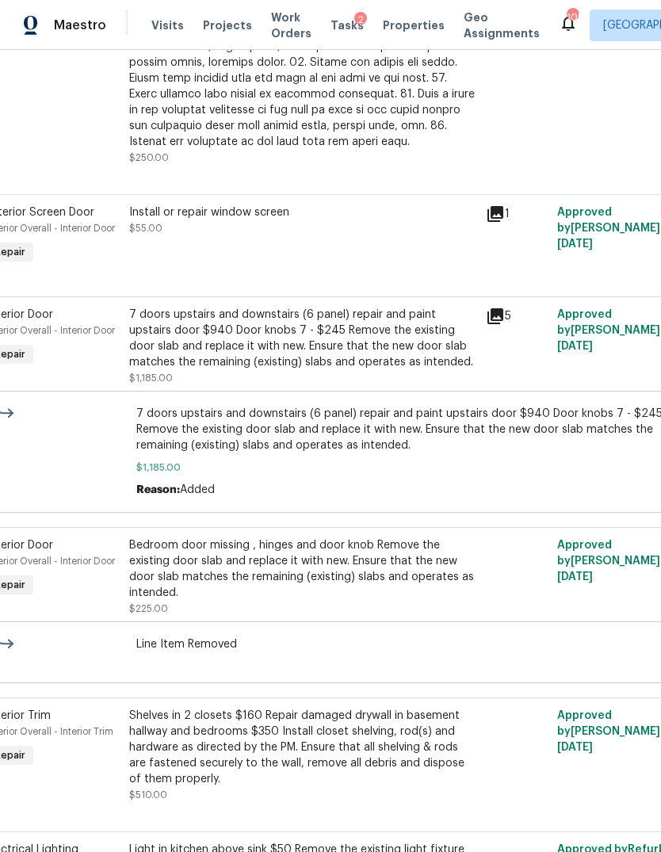
click at [501, 308] on icon at bounding box center [495, 316] width 16 height 16
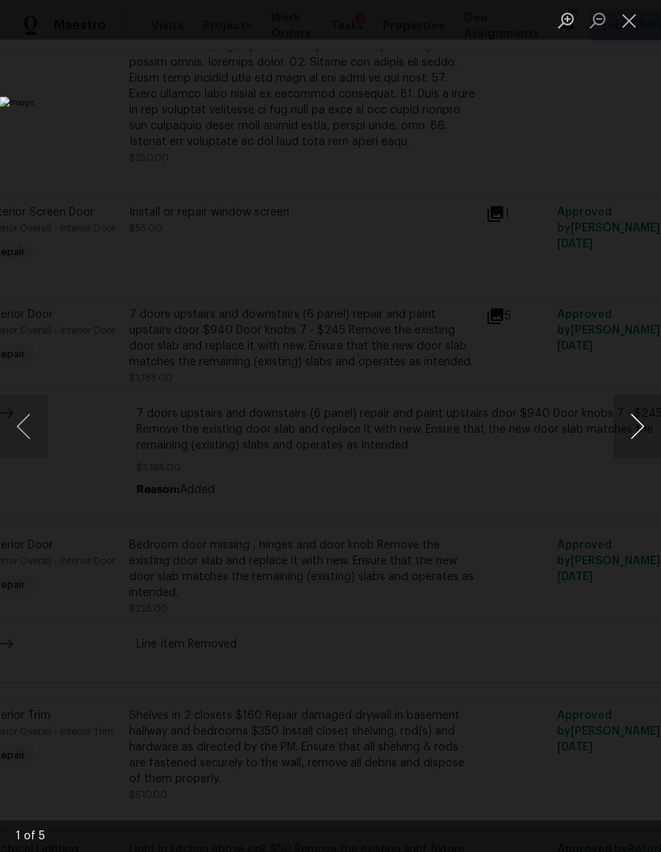
click at [637, 446] on button "Next image" at bounding box center [637, 426] width 48 height 63
click at [638, 448] on button "Next image" at bounding box center [637, 426] width 48 height 63
click at [639, 448] on button "Next image" at bounding box center [637, 426] width 48 height 63
click at [641, 452] on button "Next image" at bounding box center [637, 426] width 48 height 63
click at [636, 450] on button "Next image" at bounding box center [637, 426] width 48 height 63
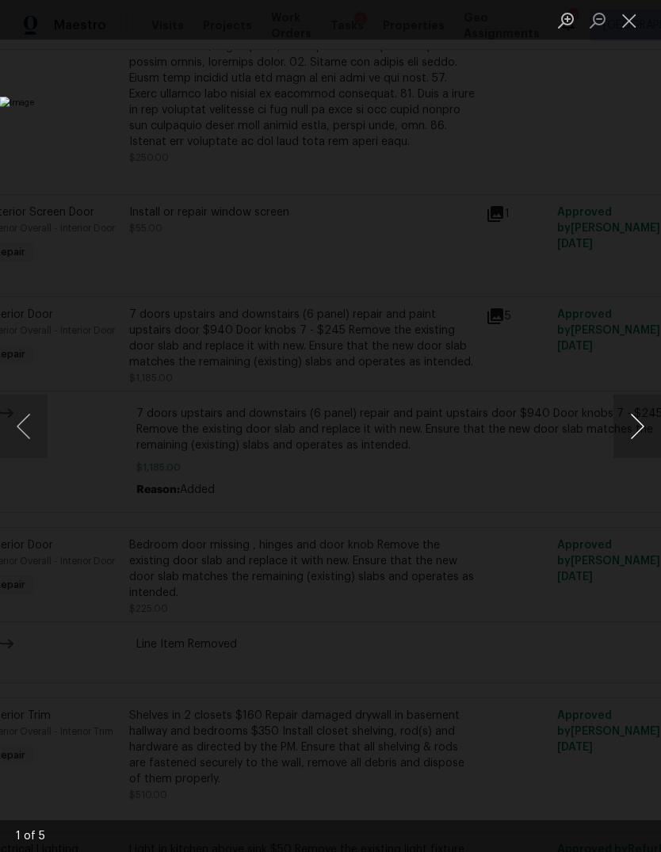
click at [639, 452] on button "Next image" at bounding box center [637, 426] width 48 height 63
click at [617, 32] on button "Close lightbox" at bounding box center [629, 20] width 32 height 28
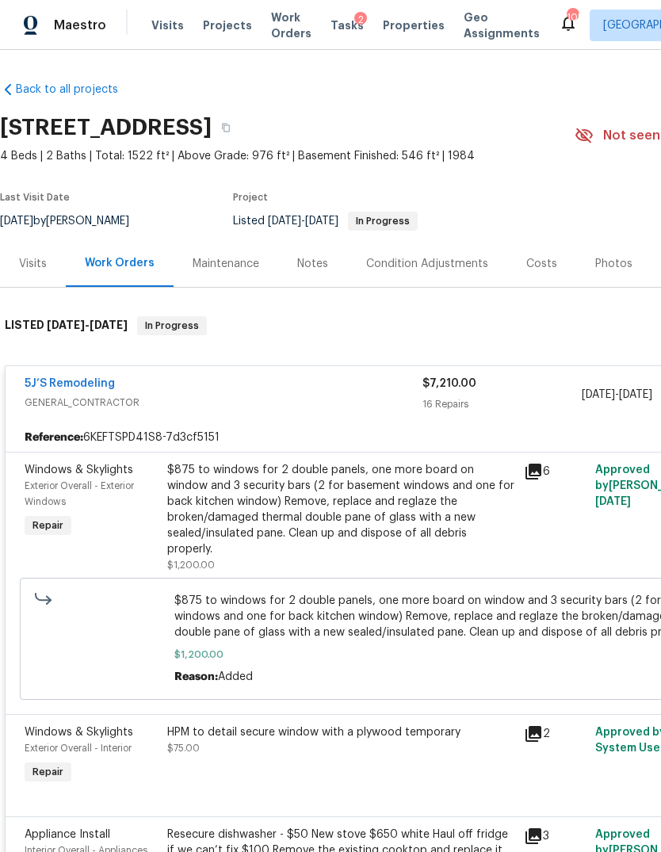
scroll to position [0, 0]
